Goal: Find specific page/section: Find specific page/section

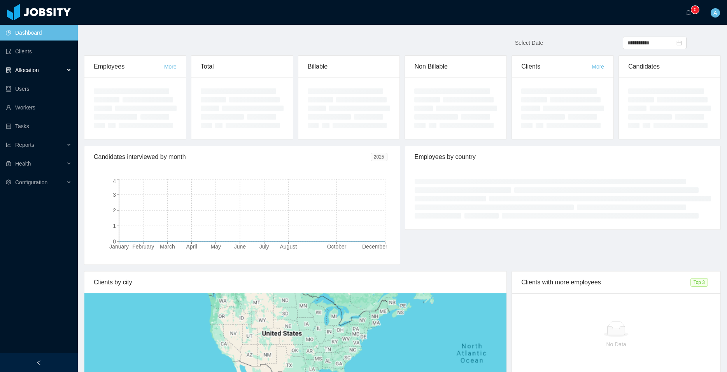
click at [39, 70] on span "Allocation" at bounding box center [27, 70] width 24 height 6
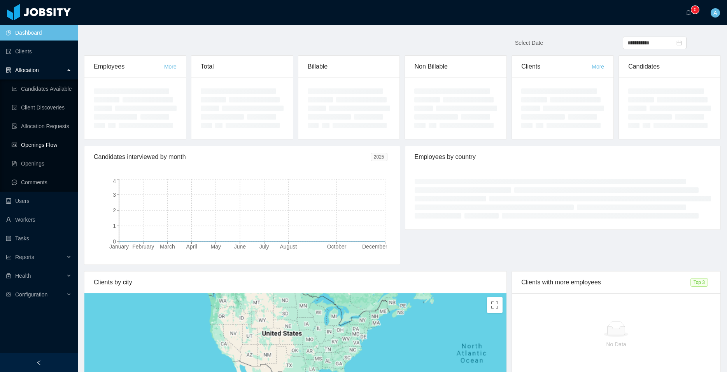
click at [49, 143] on link "Openings Flow" at bounding box center [42, 145] width 60 height 16
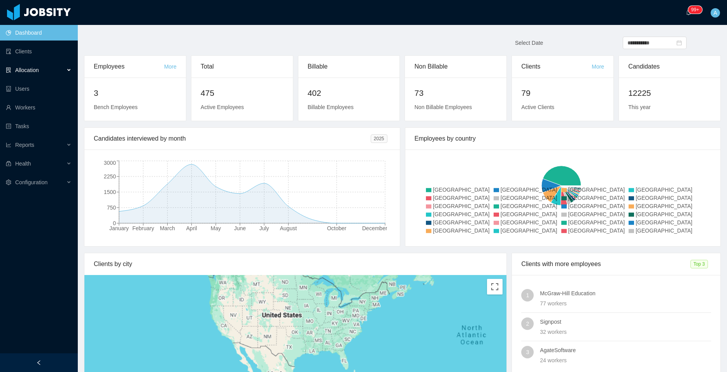
click at [54, 70] on div "Allocation" at bounding box center [39, 70] width 78 height 16
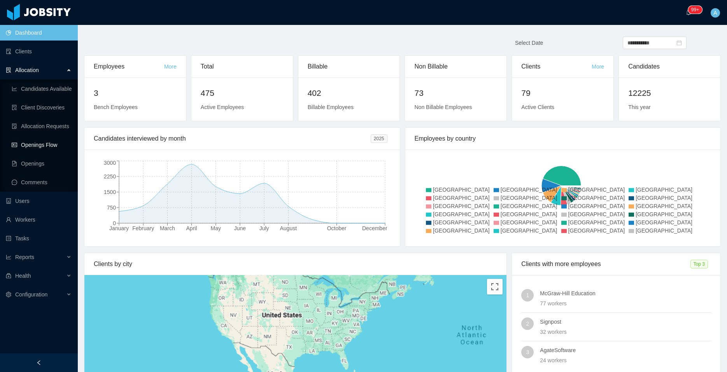
click at [51, 146] on link "Openings Flow" at bounding box center [42, 145] width 60 height 16
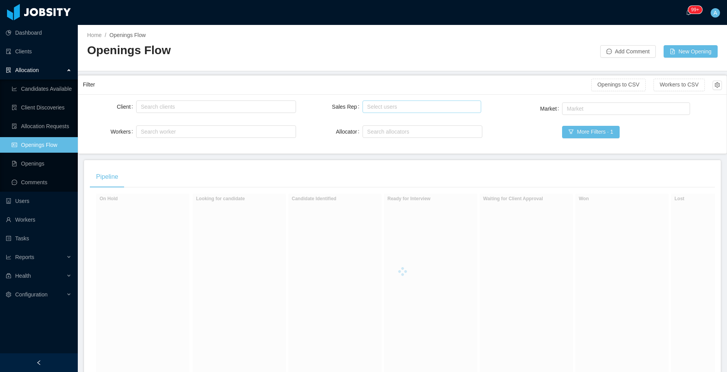
click at [423, 109] on div "Select users" at bounding box center [420, 107] width 106 height 8
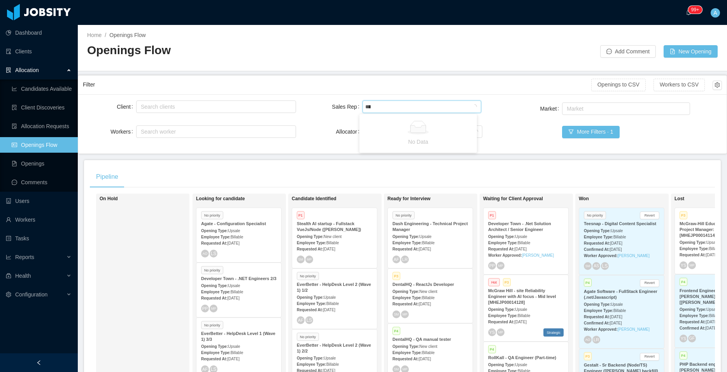
type input "*****"
click at [413, 124] on li "[PERSON_NAME]" at bounding box center [419, 122] width 118 height 12
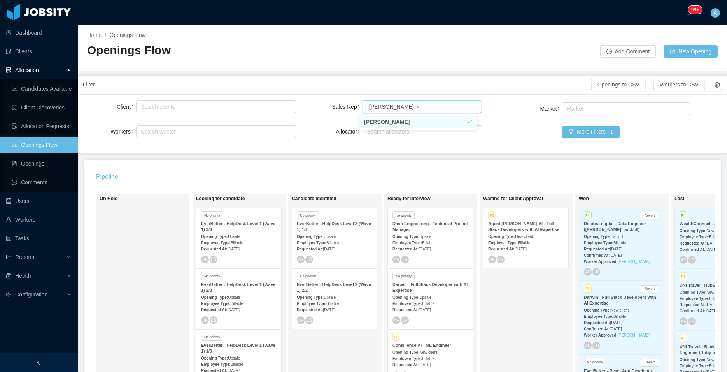
click at [484, 77] on div "Filter Openings to CSV Workers to CSV" at bounding box center [402, 84] width 639 height 19
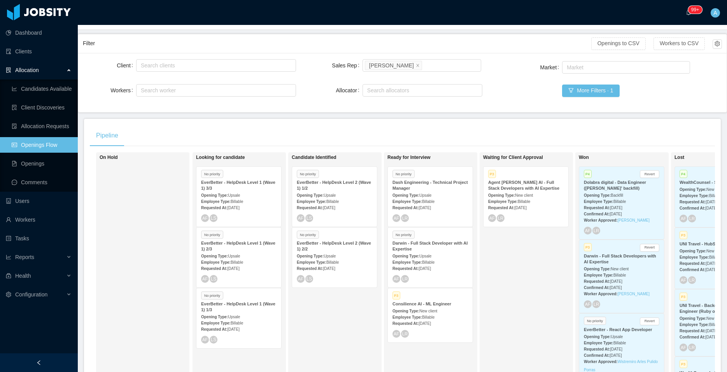
scroll to position [44, 0]
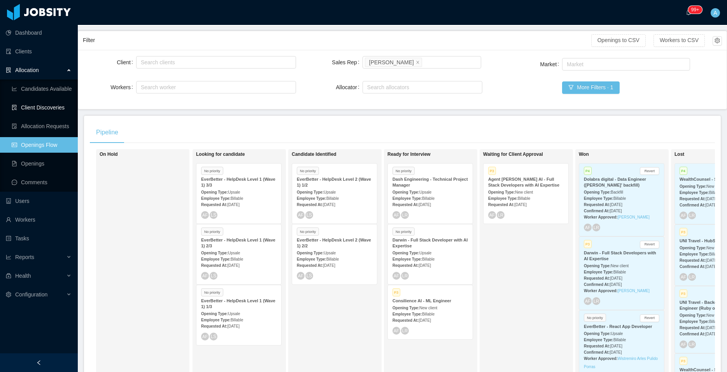
click at [49, 109] on link "Client Discoveries" at bounding box center [42, 108] width 60 height 16
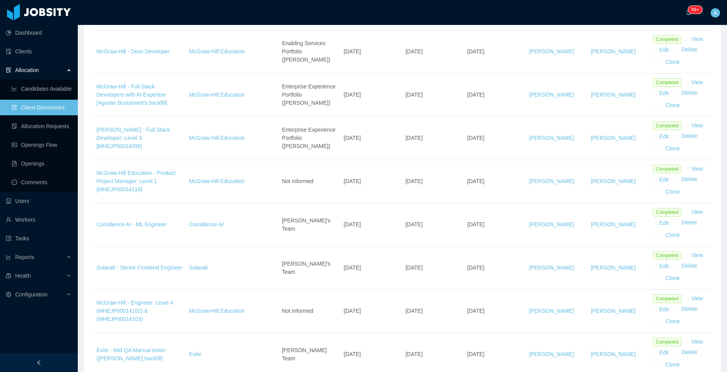
scroll to position [798, 0]
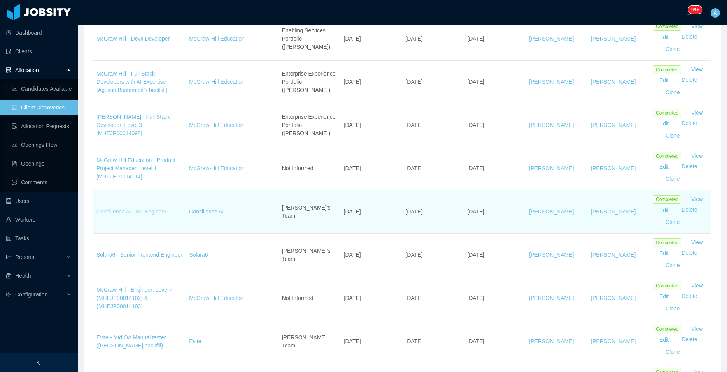
click at [149, 212] on link "Consilience AI - ML Engineer" at bounding box center [131, 211] width 70 height 6
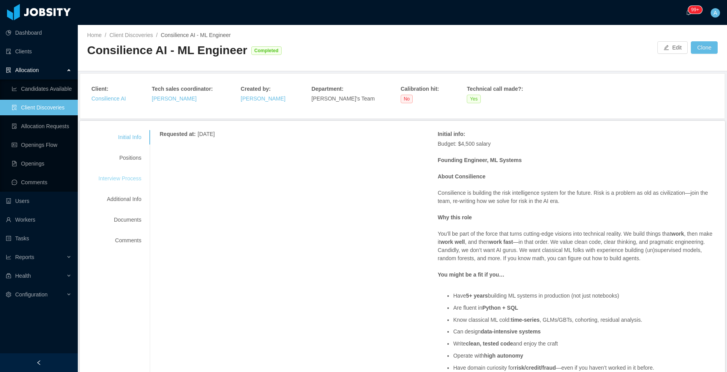
click at [125, 174] on div "Interview Process" at bounding box center [119, 178] width 61 height 14
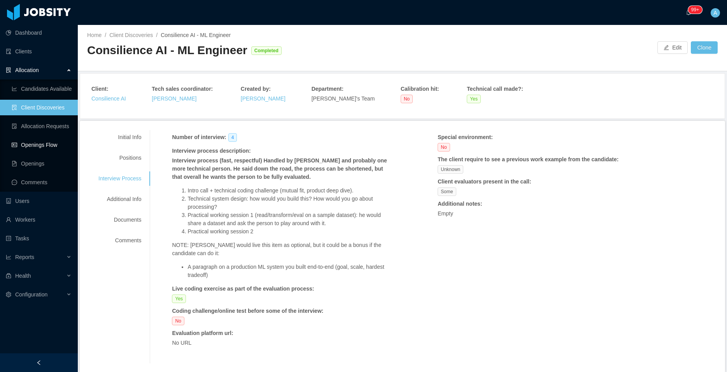
click at [51, 142] on link "Openings Flow" at bounding box center [42, 145] width 60 height 16
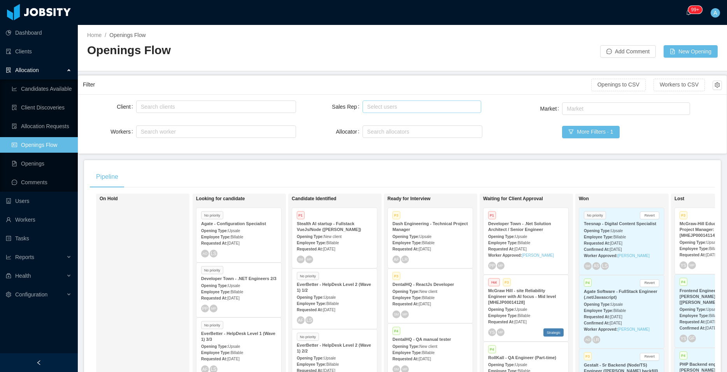
click at [385, 104] on div "Select users" at bounding box center [420, 107] width 106 height 8
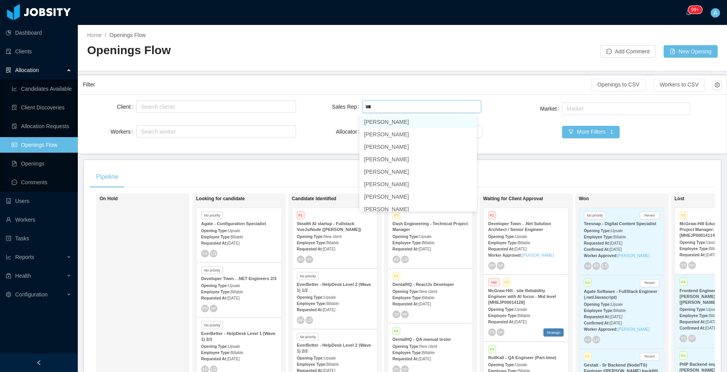
type input "*****"
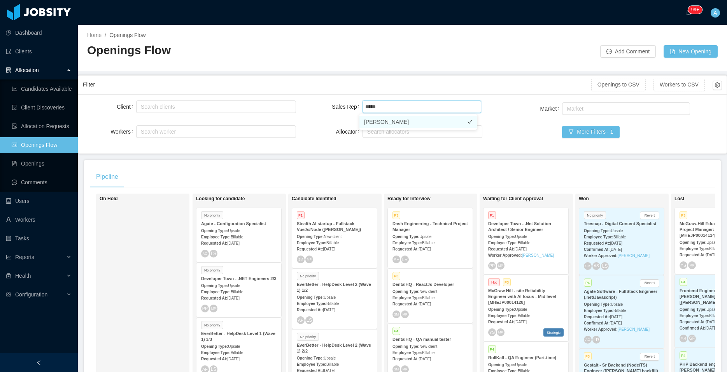
click at [392, 118] on li "[PERSON_NAME]" at bounding box center [419, 122] width 118 height 12
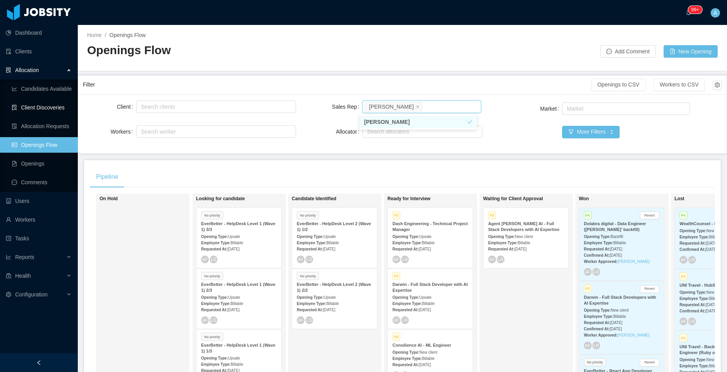
click at [39, 111] on link "Client Discoveries" at bounding box center [42, 108] width 60 height 16
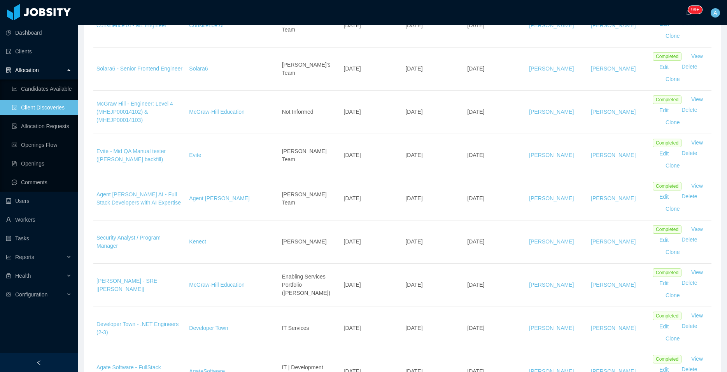
scroll to position [1020, 0]
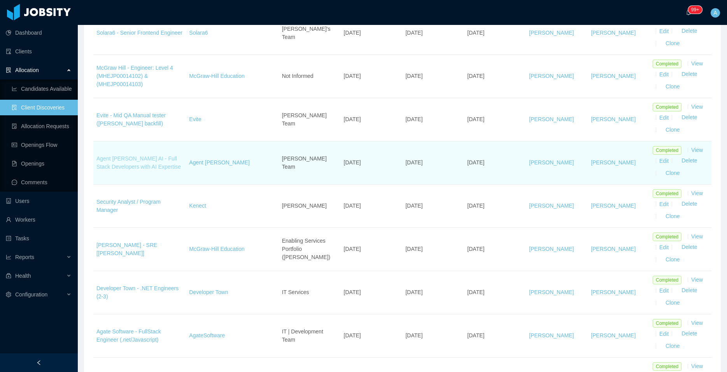
click at [157, 163] on link "Agent [PERSON_NAME] AI - Full Stack Developers with AI Expertise" at bounding box center [138, 162] width 84 height 14
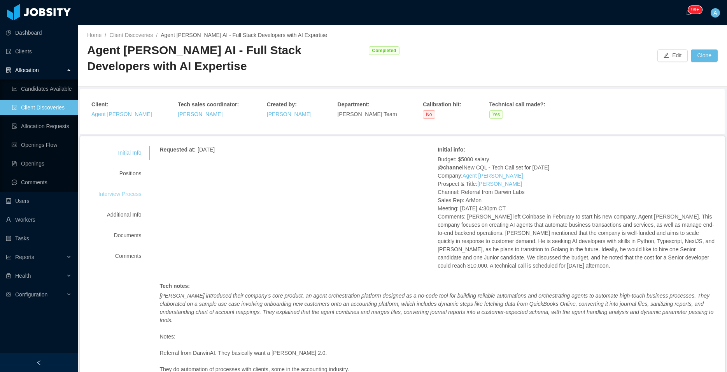
click at [133, 194] on div "Interview Process" at bounding box center [119, 194] width 61 height 14
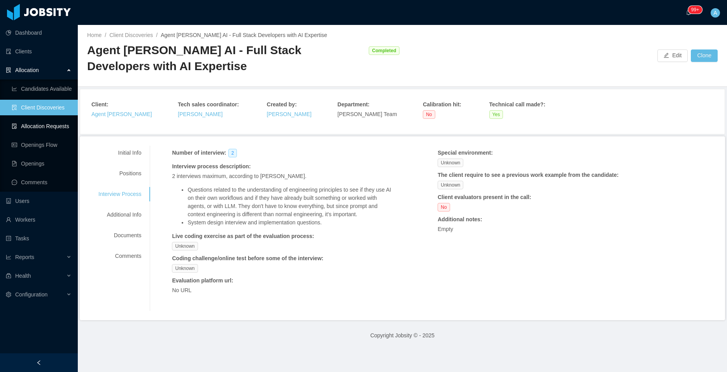
click at [51, 129] on link "Allocation Requests" at bounding box center [42, 126] width 60 height 16
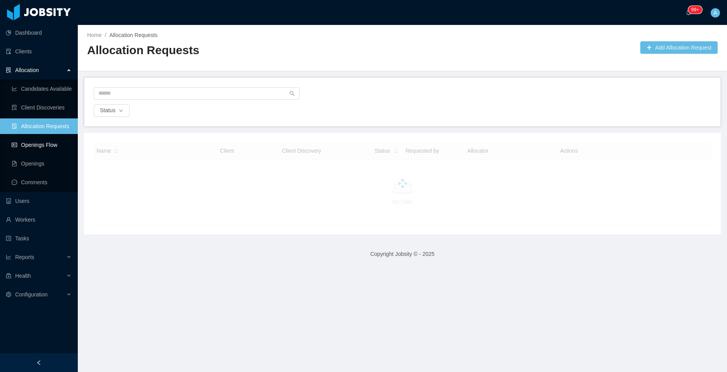
click at [63, 147] on link "Openings Flow" at bounding box center [42, 145] width 60 height 16
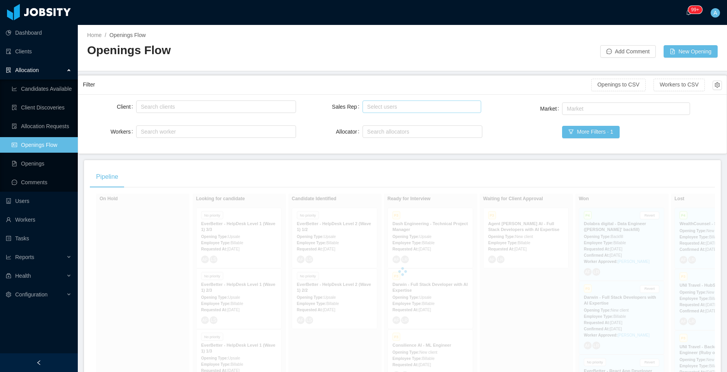
click at [375, 102] on div "Select users" at bounding box center [421, 107] width 112 height 12
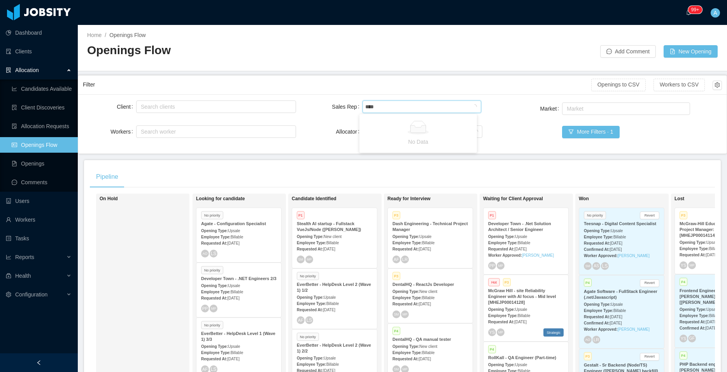
type input "*****"
click at [400, 118] on li "[PERSON_NAME]" at bounding box center [419, 122] width 118 height 12
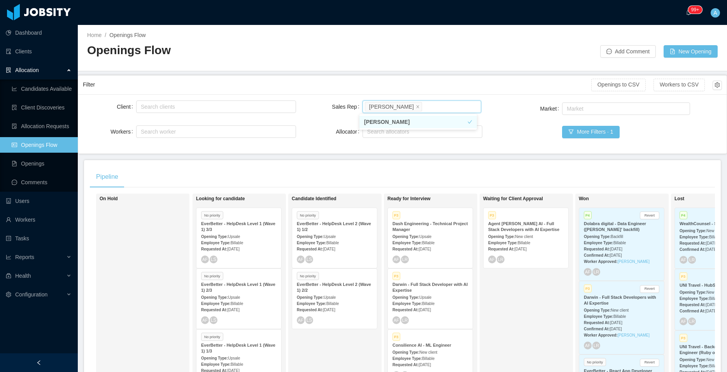
click at [439, 286] on strong "Darwin - Full Stack Developer with AI Expertise" at bounding box center [430, 287] width 75 height 11
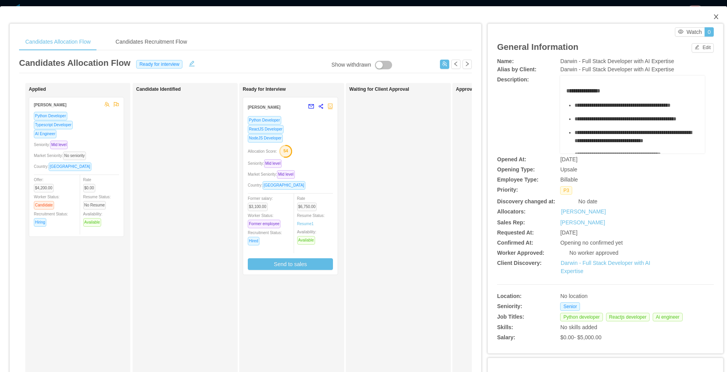
click at [714, 19] on icon "icon: close" at bounding box center [716, 16] width 4 height 5
